Goal: Find specific page/section: Find specific page/section

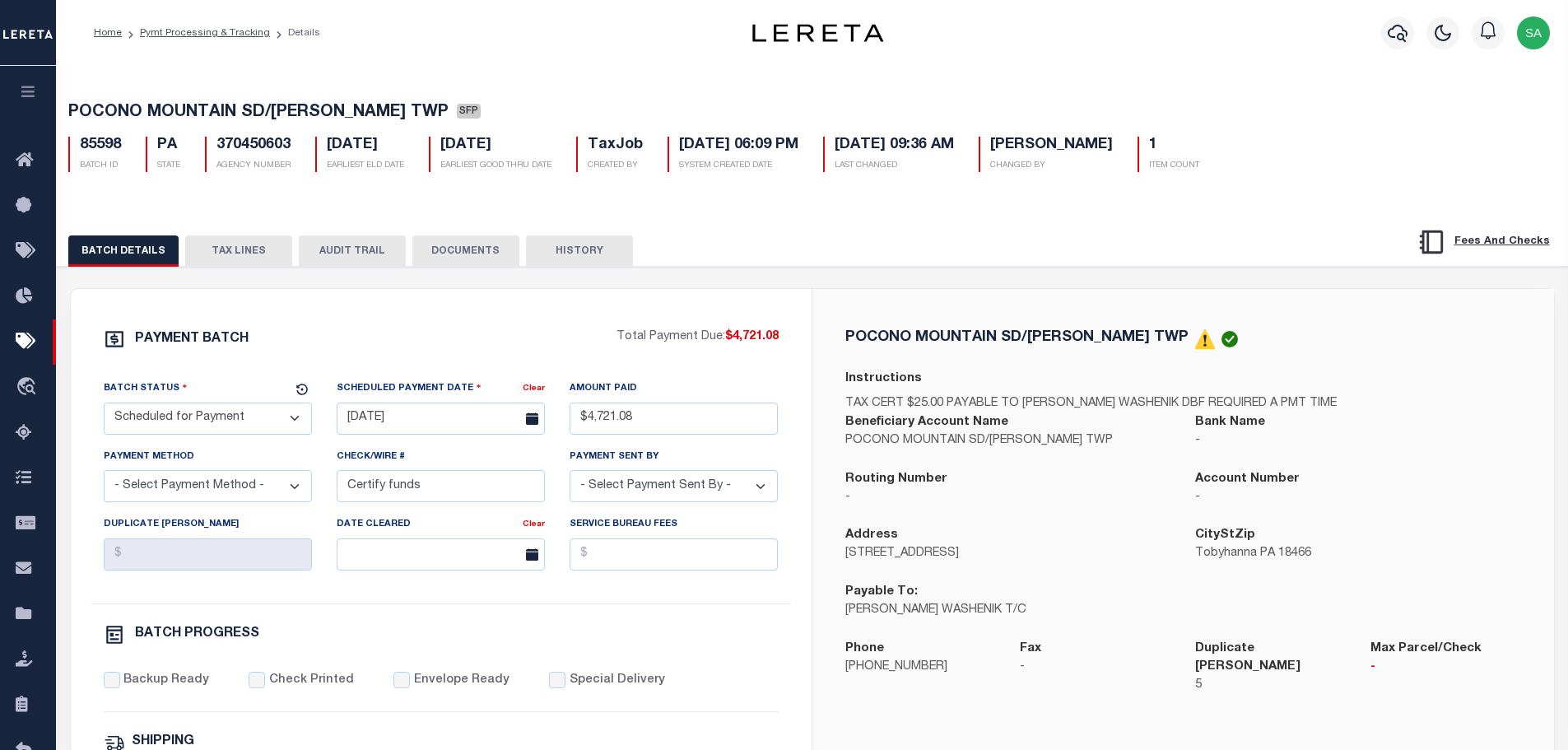
select select "SFP"
click at [20, 97] on icon "button" at bounding box center [29, 91] width 19 height 14
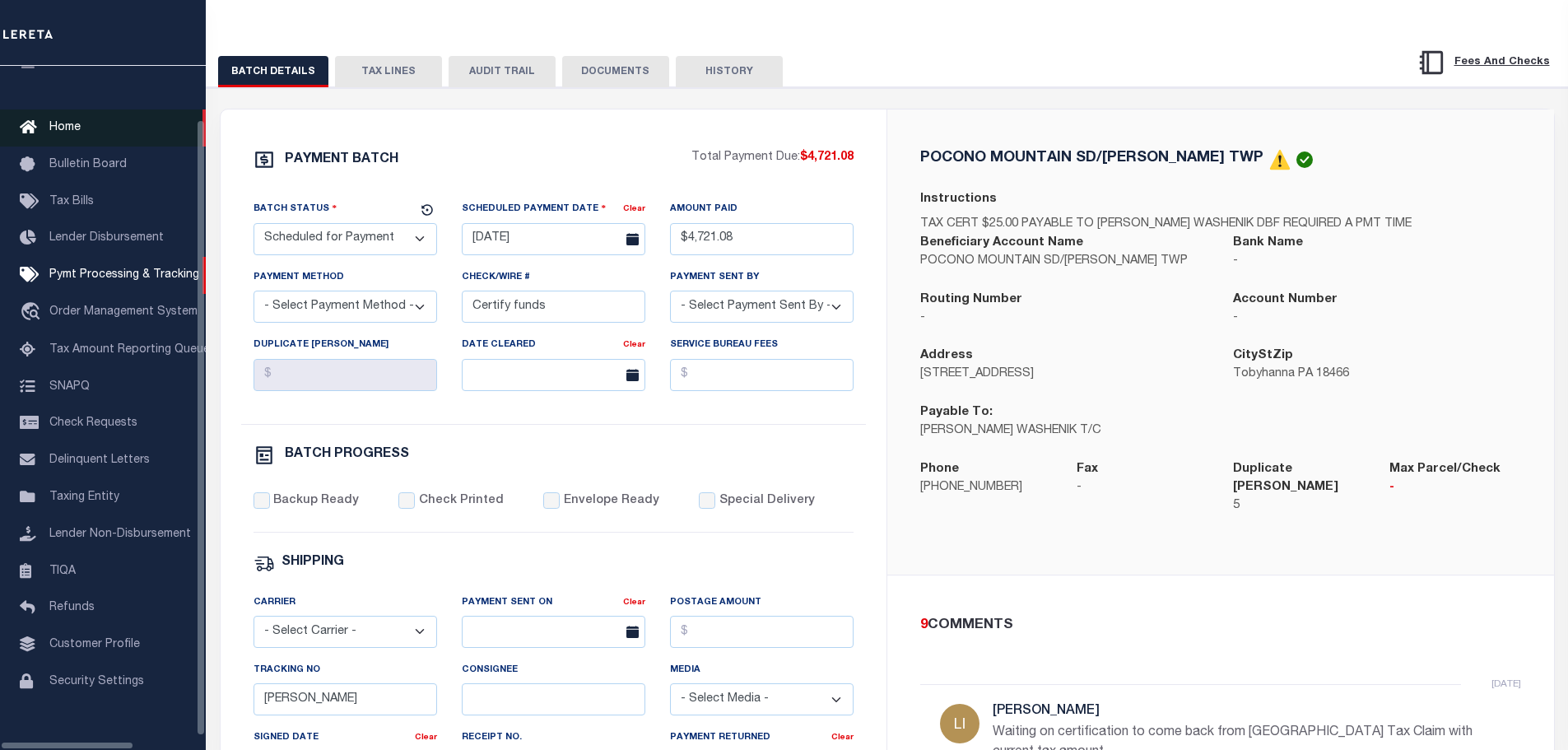
scroll to position [52, 0]
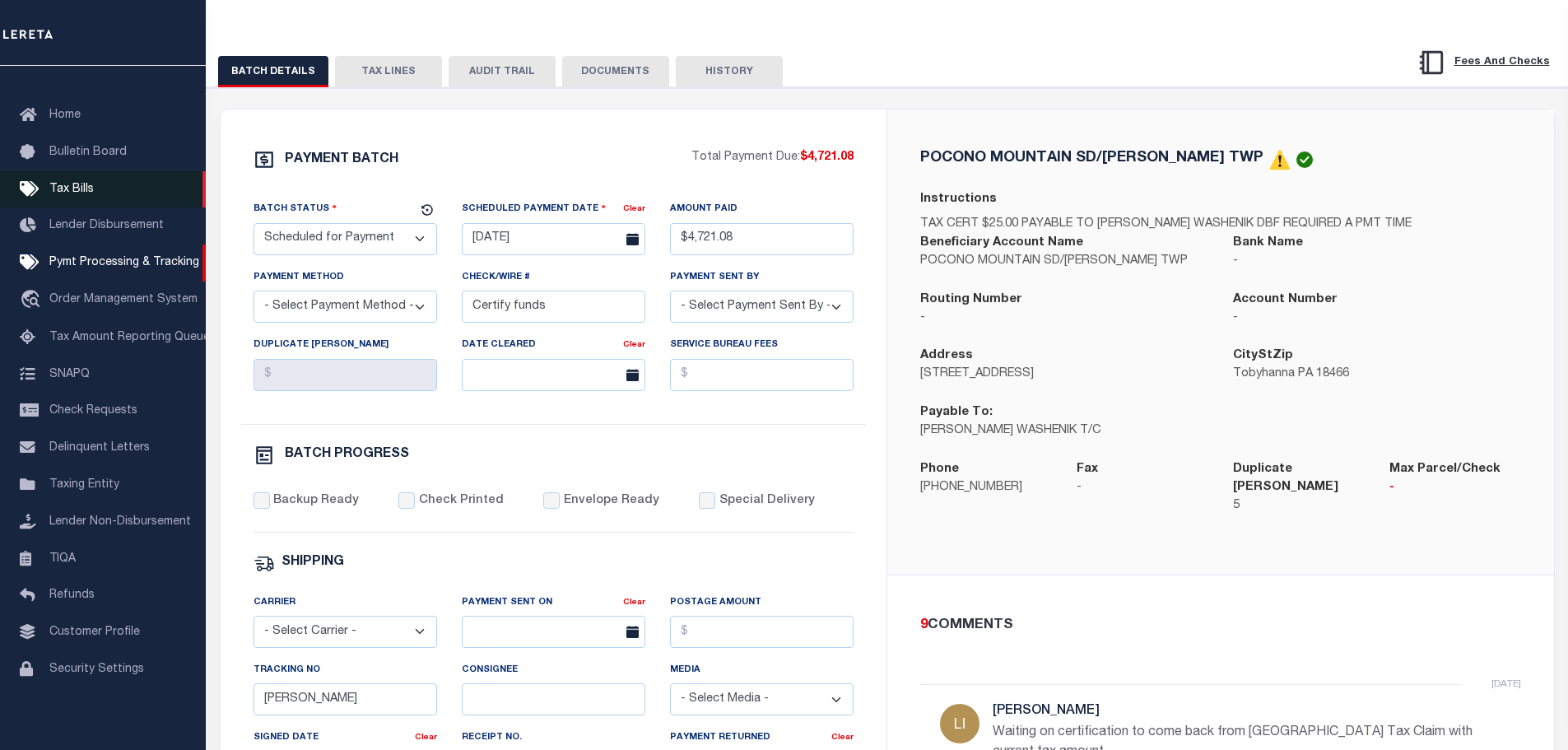
click at [73, 186] on span "Tax Bills" at bounding box center [71, 189] width 44 height 12
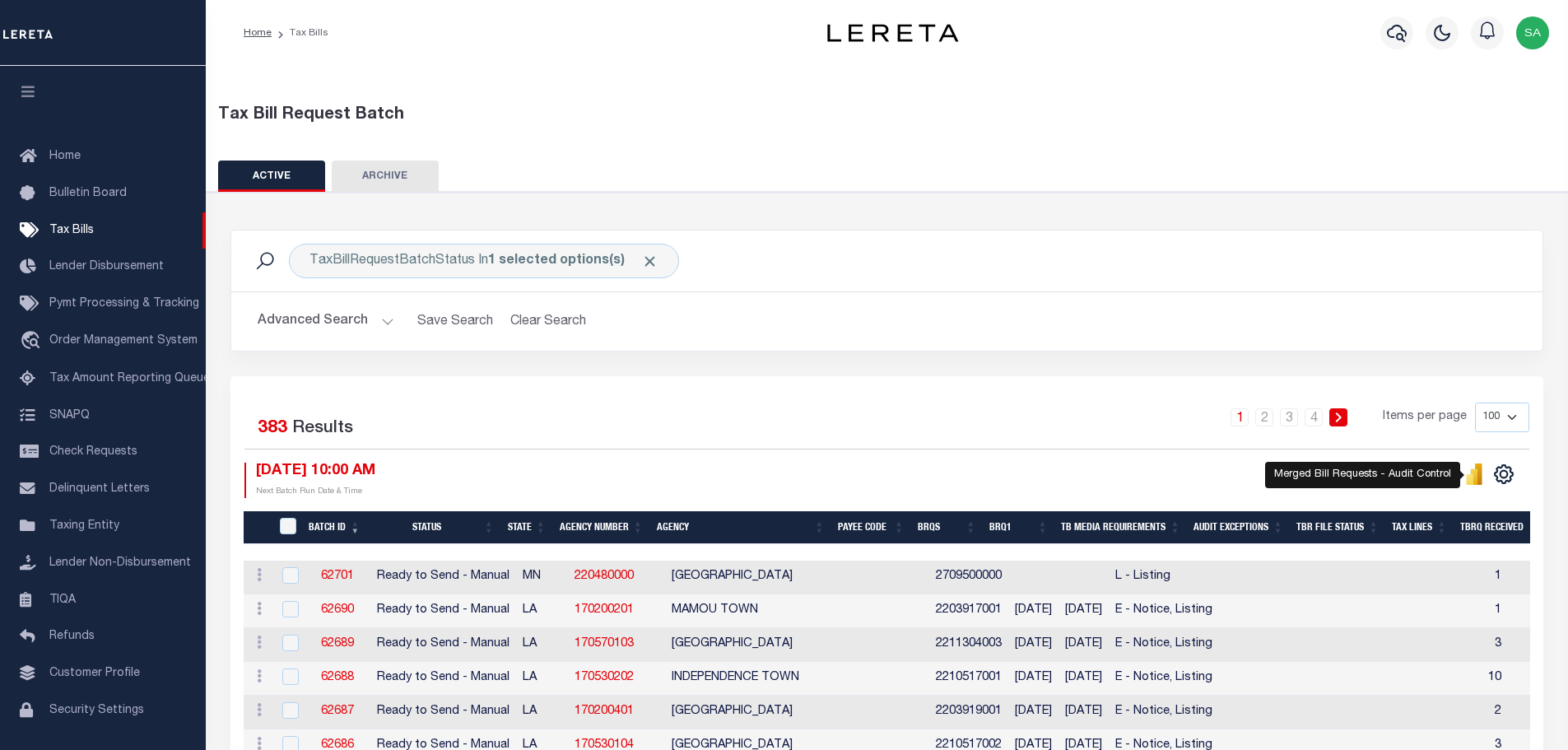
click at [1473, 477] on icon "" at bounding box center [1475, 476] width 8 height 15
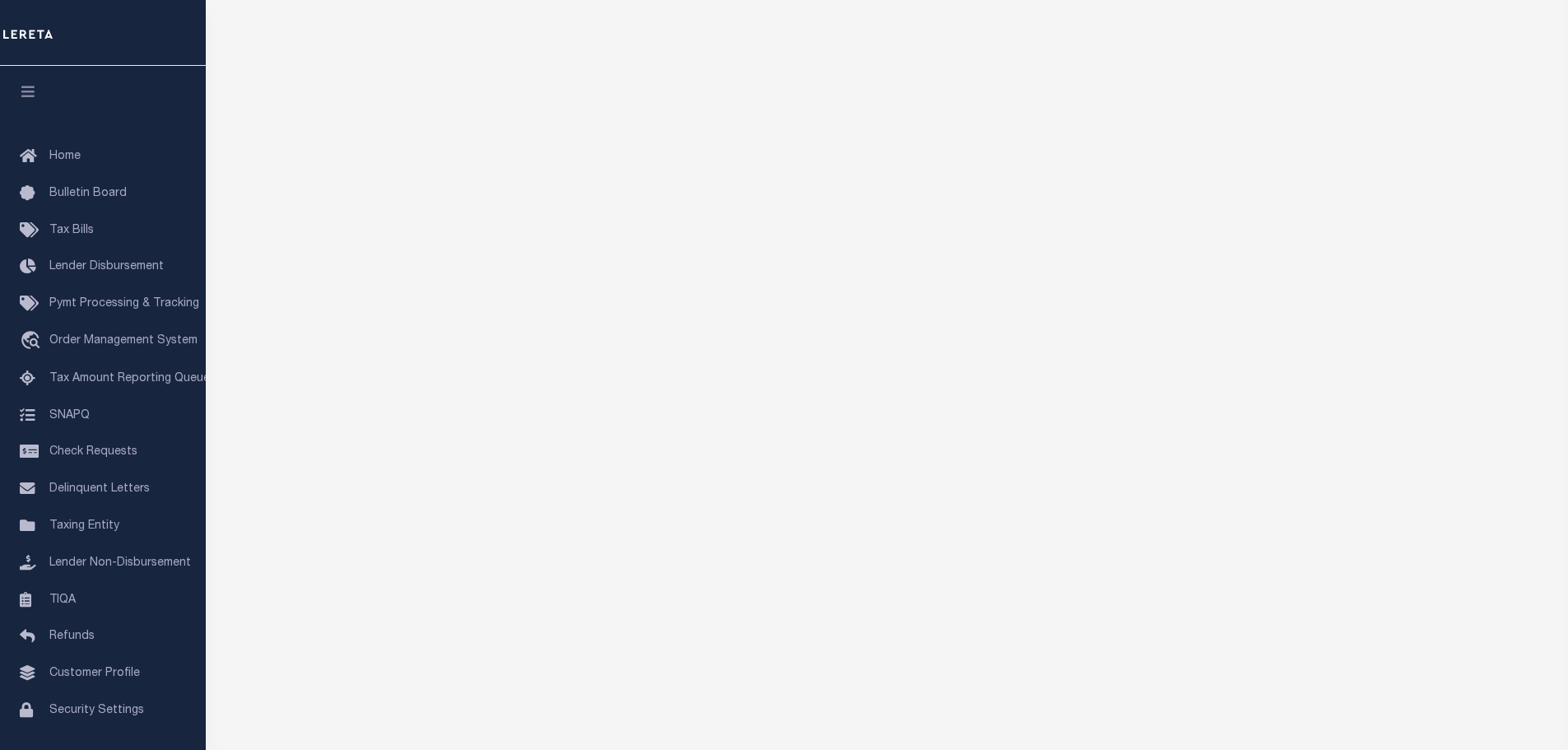
scroll to position [117, 0]
